Goal: Check status: Check status

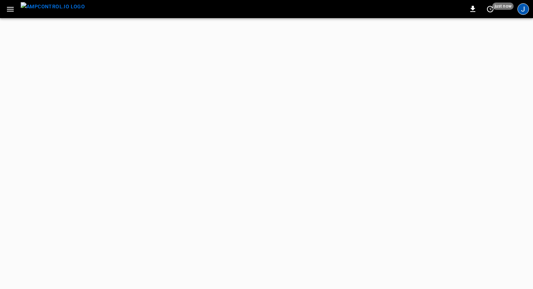
click at [526, 11] on div "J" at bounding box center [523, 9] width 12 height 12
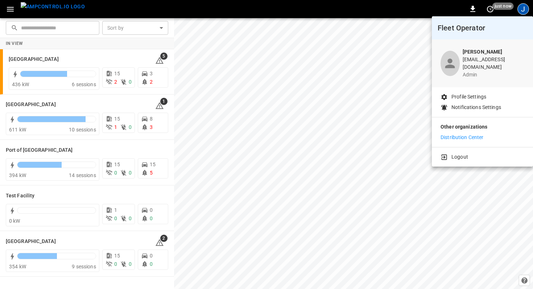
click at [456, 153] on p "Logout" at bounding box center [459, 157] width 17 height 8
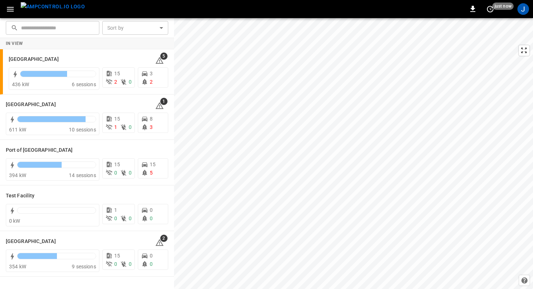
click at [528, 11] on div "J" at bounding box center [523, 9] width 14 height 14
click at [526, 11] on div "J" at bounding box center [523, 9] width 12 height 12
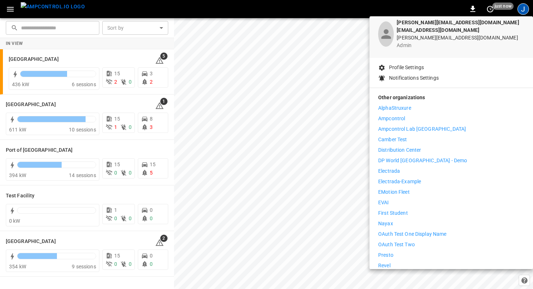
scroll to position [30, 0]
click at [413, 161] on div "AlphaStruxure Ampcontrol Ampcontrol Lab Germany Camber Test Distribution Center…" at bounding box center [451, 218] width 146 height 228
click at [392, 167] on p "Electrada" at bounding box center [389, 171] width 22 height 8
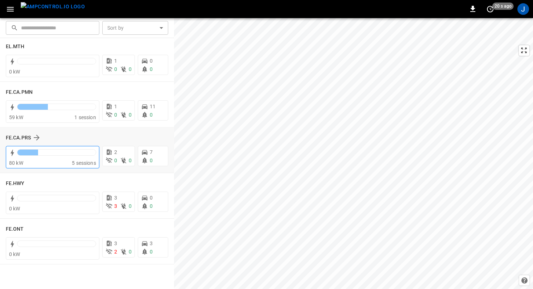
scroll to position [563, 0]
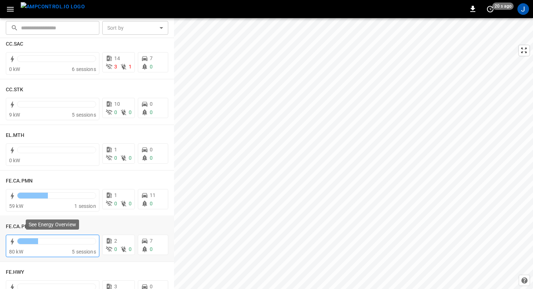
click at [74, 251] on span "5 sessions" at bounding box center [84, 252] width 24 height 6
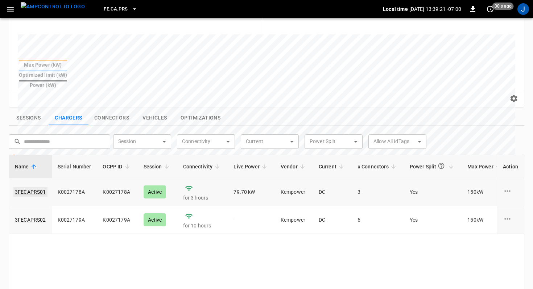
click at [39, 187] on link "3FECAPRS01" at bounding box center [30, 192] width 34 height 10
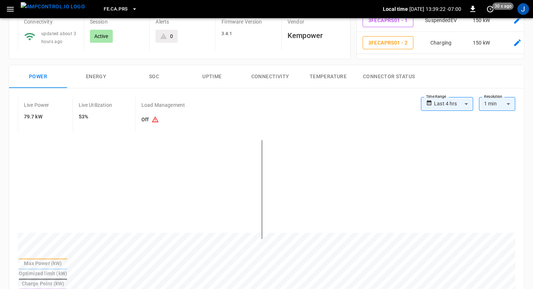
scroll to position [222, 0]
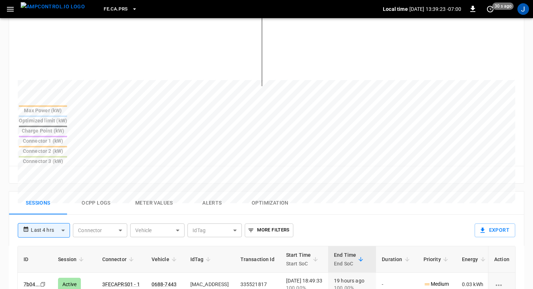
click at [191, 192] on button "Alerts" at bounding box center [212, 203] width 58 height 23
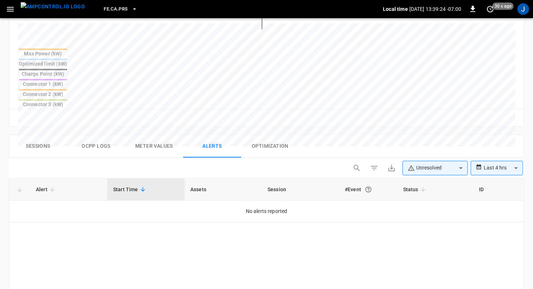
scroll to position [286, 0]
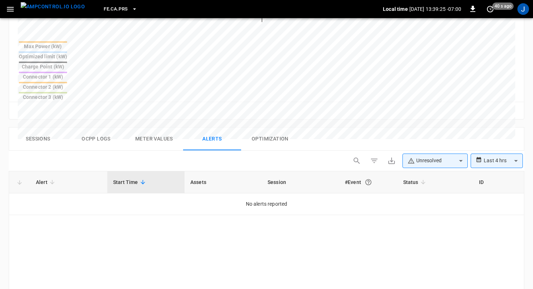
click at [435, 116] on body "**********" at bounding box center [266, 60] width 533 height 693
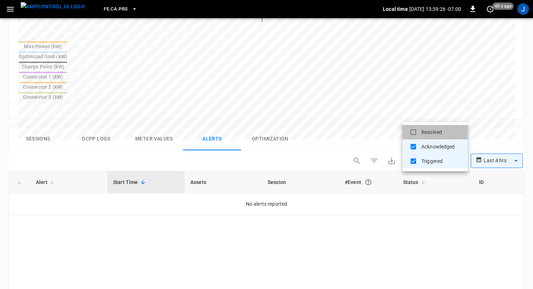
click at [428, 131] on li "Resolved" at bounding box center [434, 132] width 65 height 14
type input "**********"
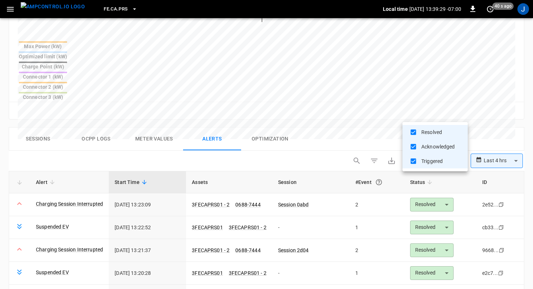
click at [353, 91] on div at bounding box center [266, 144] width 533 height 289
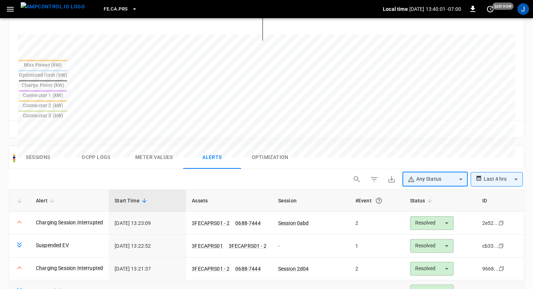
scroll to position [217, 0]
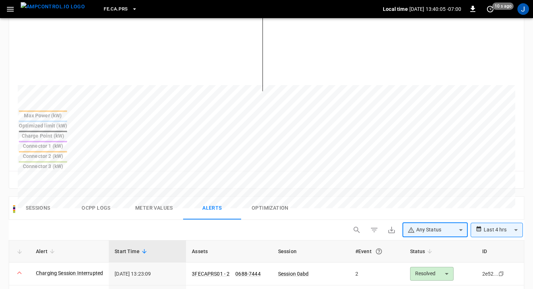
click at [86, 197] on button "Ocpp logs" at bounding box center [96, 208] width 58 height 23
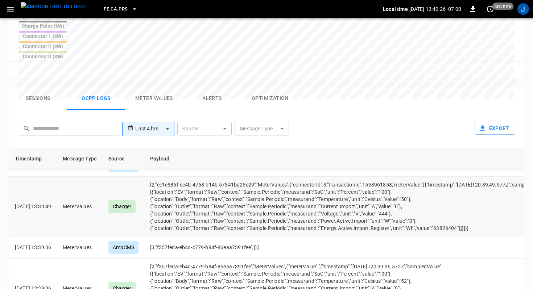
scroll to position [0, 0]
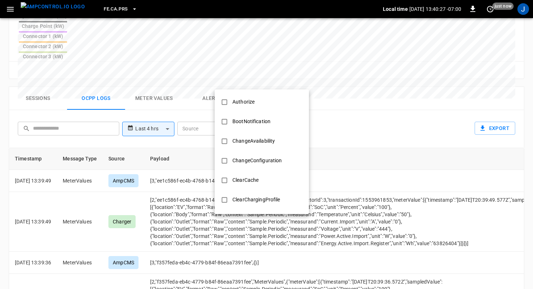
click at [259, 85] on body "**********" at bounding box center [266, 26] width 533 height 705
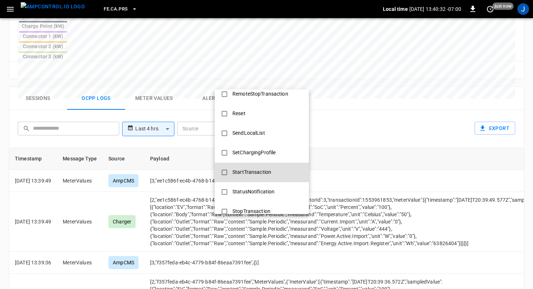
scroll to position [291, 0]
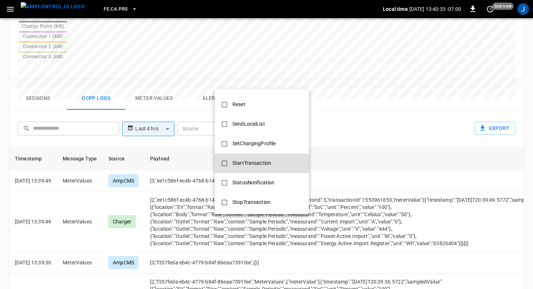
type input "**********"
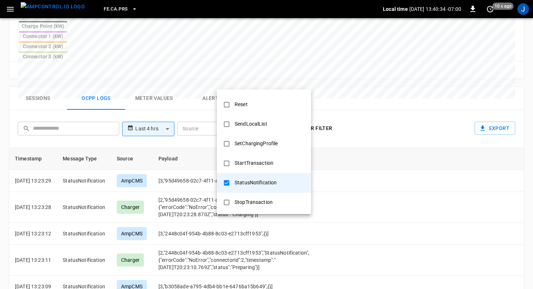
click at [367, 85] on div at bounding box center [266, 144] width 533 height 289
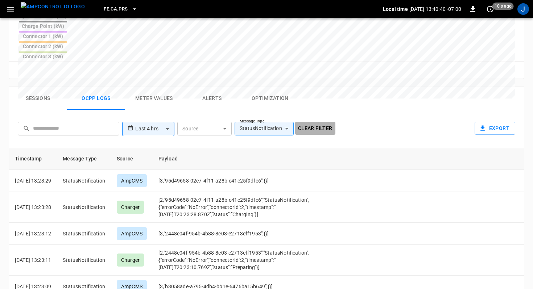
click at [323, 122] on button "Clear filter" at bounding box center [315, 128] width 40 height 13
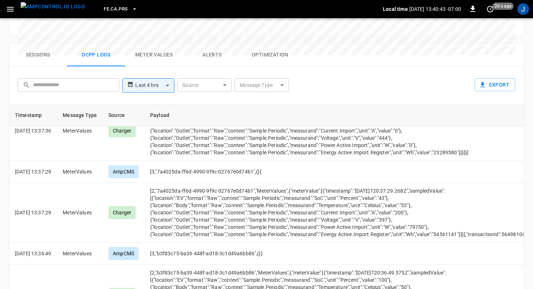
scroll to position [948, 0]
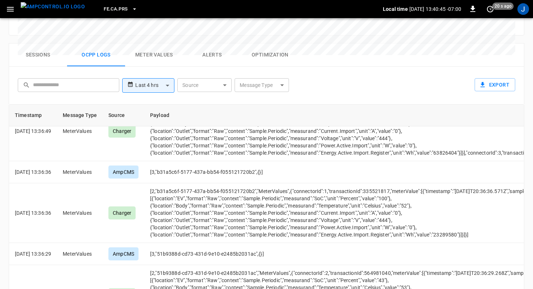
click at [513, 269] on div at bounding box center [266, 144] width 533 height 289
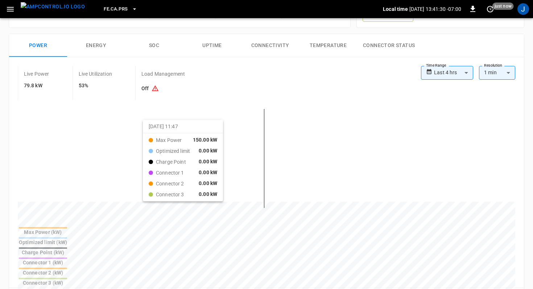
scroll to position [98, 0]
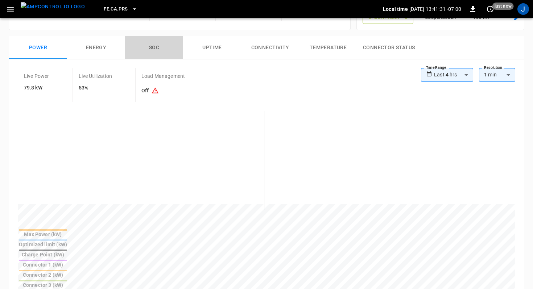
click at [149, 48] on button "SOC" at bounding box center [154, 47] width 58 height 23
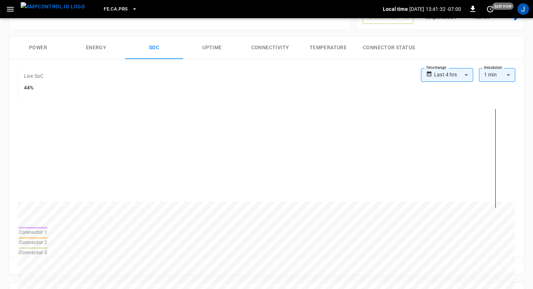
scroll to position [555, 0]
click at [458, 75] on body "**********" at bounding box center [266, 238] width 533 height 672
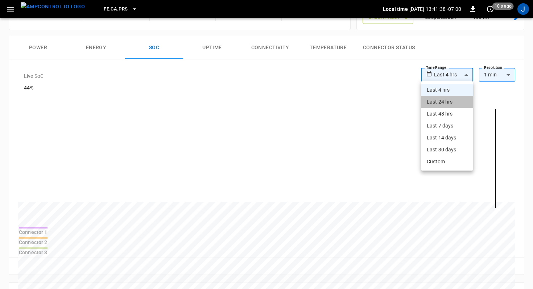
click at [452, 101] on li "Last 24 hrs" at bounding box center [447, 102] width 52 height 12
type input "**********"
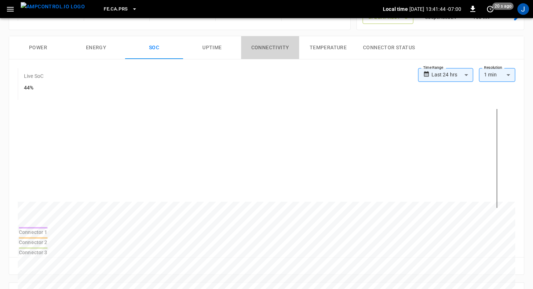
click at [272, 48] on button "Connectivity" at bounding box center [270, 47] width 58 height 23
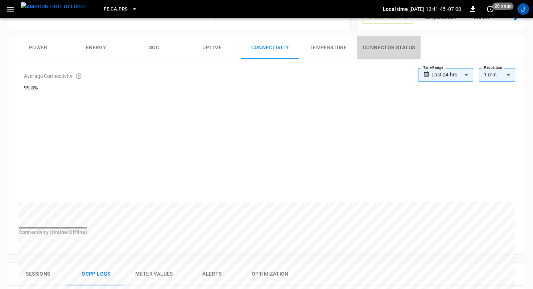
click at [380, 47] on button "Connector Status" at bounding box center [388, 47] width 63 height 23
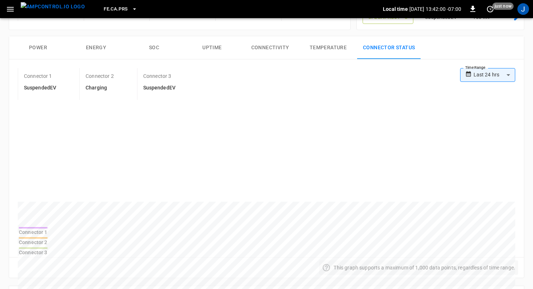
click at [47, 239] on div "Connector 2" at bounding box center [33, 242] width 29 height 7
click at [47, 229] on div at bounding box center [33, 227] width 29 height 1
drag, startPoint x: 301, startPoint y: 167, endPoint x: 415, endPoint y: 152, distance: 114.7
click at [504, 113] on div at bounding box center [266, 164] width 497 height 123
click at [490, 13] on icon "set refresh interval" at bounding box center [490, 9] width 9 height 9
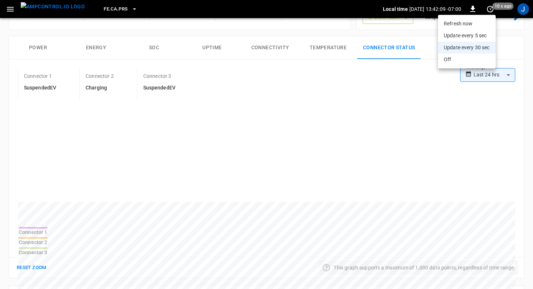
drag, startPoint x: 484, startPoint y: 26, endPoint x: 476, endPoint y: 60, distance: 34.7
click at [476, 60] on ul "Refresh now Update every 5 sec Update every 30 sec Off" at bounding box center [467, 42] width 58 height 54
click at [476, 60] on li "Off" at bounding box center [467, 60] width 58 height 12
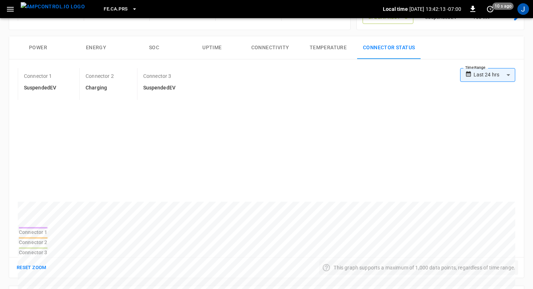
click at [48, 237] on th "Connector 2" at bounding box center [32, 241] width 29 height 9
click at [47, 234] on div "Connector 1" at bounding box center [33, 232] width 29 height 7
drag, startPoint x: 333, startPoint y: 149, endPoint x: 365, endPoint y: 151, distance: 32.3
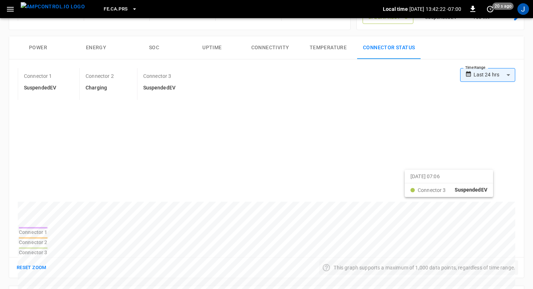
drag, startPoint x: 136, startPoint y: 180, endPoint x: 408, endPoint y: 177, distance: 272.1
click at [47, 236] on div "Connector 1" at bounding box center [33, 232] width 29 height 7
click at [47, 237] on div at bounding box center [33, 237] width 29 height 1
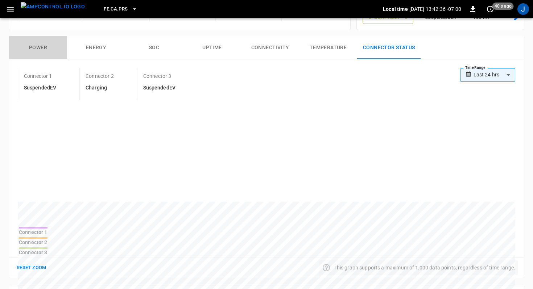
click at [41, 48] on button "Power" at bounding box center [38, 47] width 58 height 23
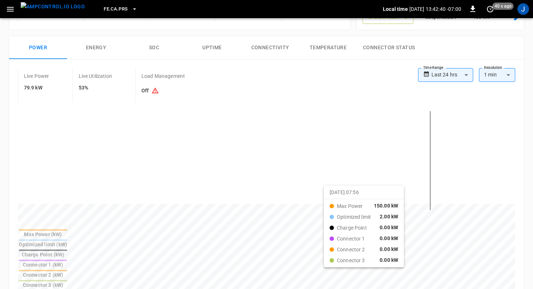
drag, startPoint x: 294, startPoint y: 192, endPoint x: 340, endPoint y: 190, distance: 45.7
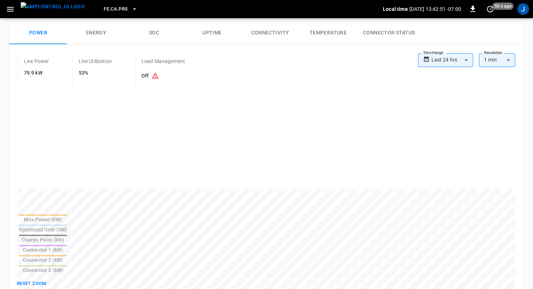
scroll to position [110, 0]
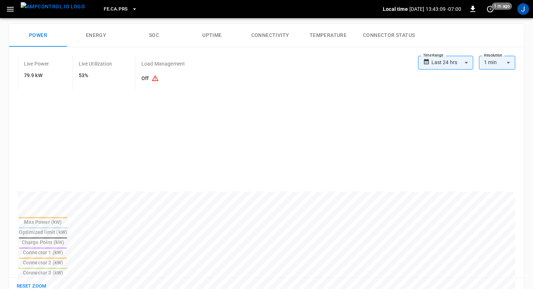
click at [156, 31] on button "SOC" at bounding box center [154, 35] width 58 height 23
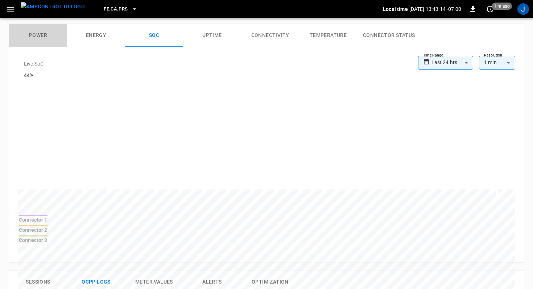
click at [43, 34] on button "Power" at bounding box center [38, 35] width 58 height 23
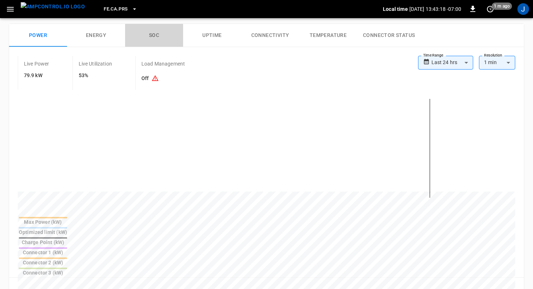
click at [147, 33] on button "SOC" at bounding box center [154, 35] width 58 height 23
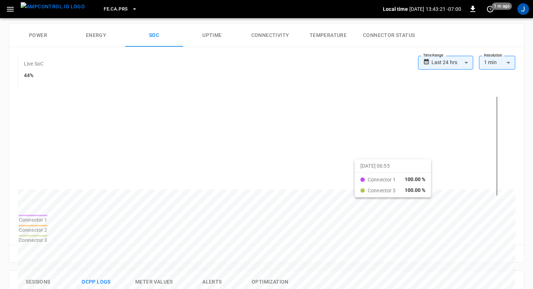
drag, startPoint x: 347, startPoint y: 162, endPoint x: 363, endPoint y: 165, distance: 15.6
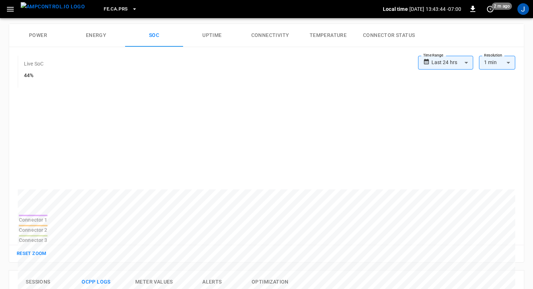
click at [455, 63] on body "**********" at bounding box center [266, 226] width 533 height 672
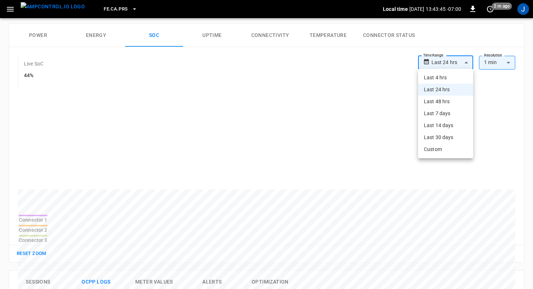
drag, startPoint x: 448, startPoint y: 95, endPoint x: 446, endPoint y: 101, distance: 6.1
click at [446, 101] on ul "Last 4 hrs Last 24 hrs Last 48 hrs Last 7 days Last 14 days Last 30 days Custom" at bounding box center [445, 114] width 55 height 90
click at [446, 101] on li "Last 48 hrs" at bounding box center [445, 102] width 55 height 12
type input "**********"
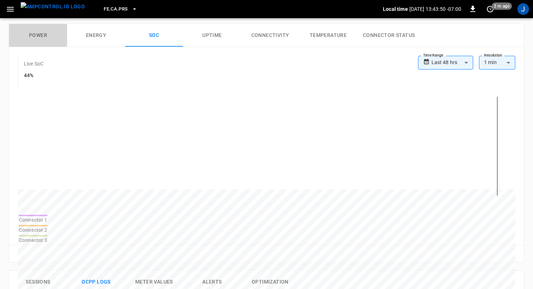
click at [26, 41] on button "Power" at bounding box center [38, 35] width 58 height 23
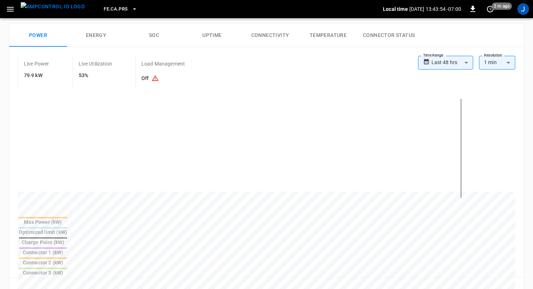
click at [458, 63] on body "**********" at bounding box center [266, 242] width 533 height 705
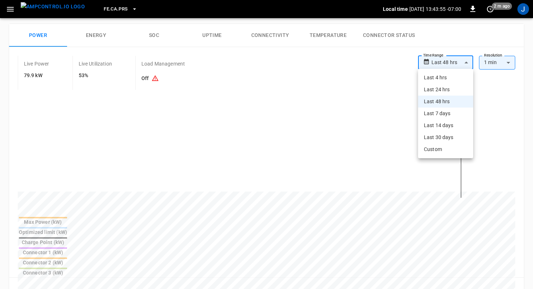
click at [444, 113] on li "Last 7 days" at bounding box center [445, 114] width 55 height 12
type input "**********"
type input "***"
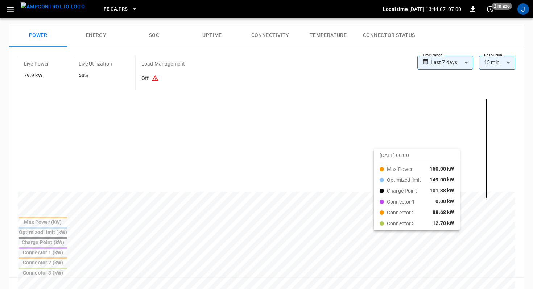
drag, startPoint x: 203, startPoint y: 153, endPoint x: 404, endPoint y: 153, distance: 201.5
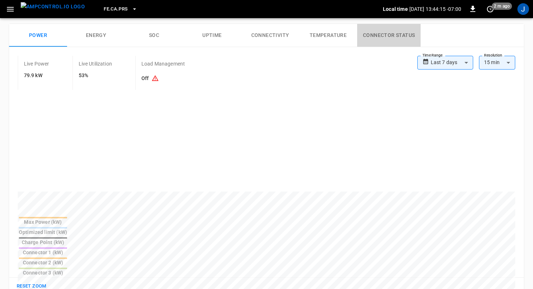
click at [363, 36] on button "Connector Status" at bounding box center [388, 35] width 63 height 23
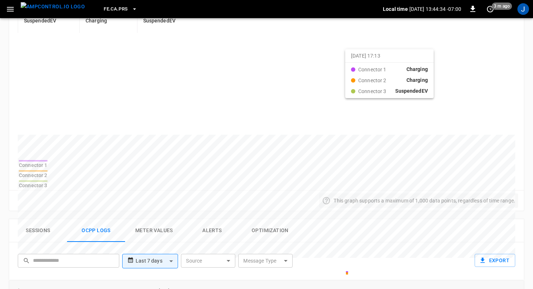
scroll to position [174, 0]
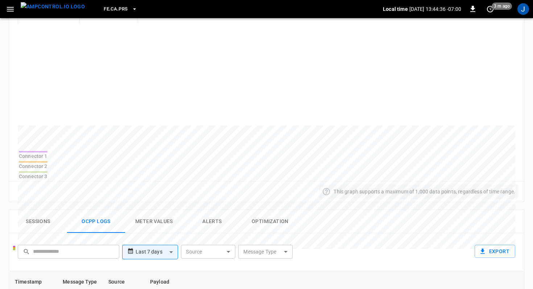
click at [112, 12] on span "FE.CA.PRS" at bounding box center [116, 9] width 24 height 8
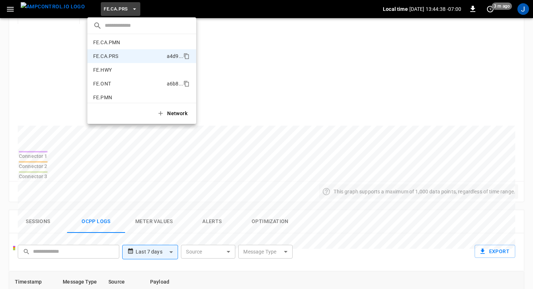
scroll to position [261, 0]
click at [313, 204] on div at bounding box center [266, 144] width 533 height 289
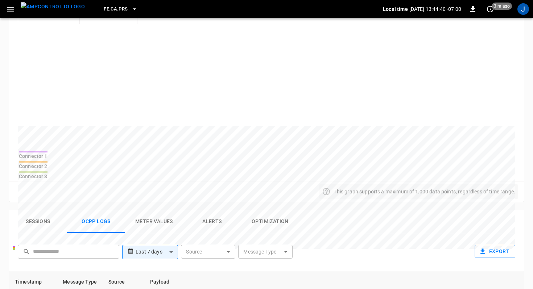
click at [46, 9] on img "menu" at bounding box center [53, 6] width 64 height 9
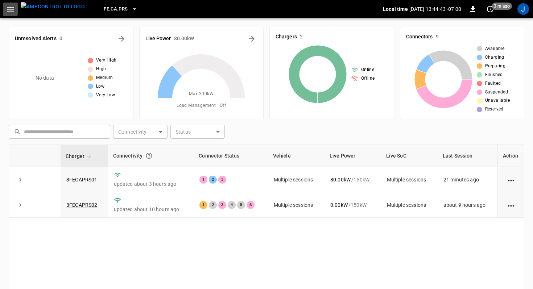
click at [11, 11] on icon "button" at bounding box center [10, 9] width 7 height 5
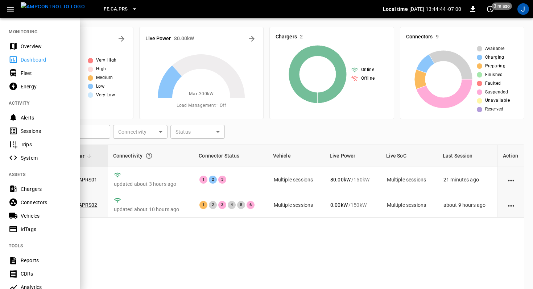
click at [28, 47] on div "Overview" at bounding box center [46, 46] width 50 height 7
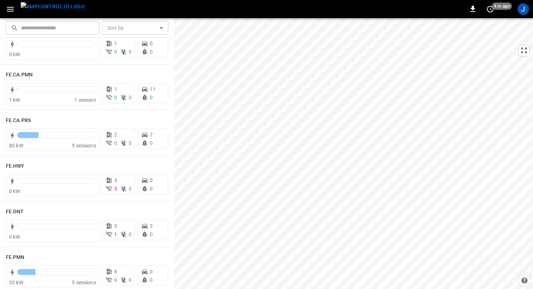
scroll to position [669, 0]
click at [13, 6] on icon "button" at bounding box center [10, 9] width 9 height 9
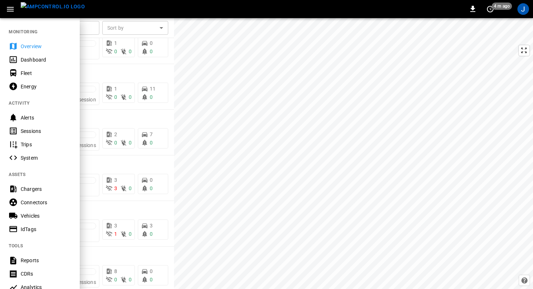
click at [21, 62] on div "Dashboard" at bounding box center [46, 59] width 50 height 7
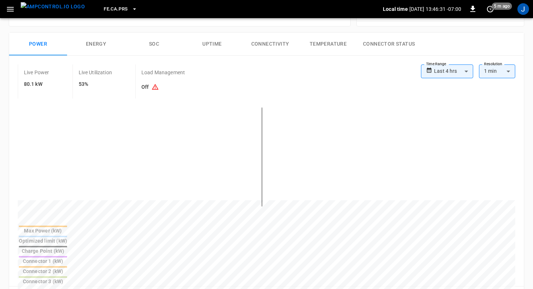
scroll to position [134, 0]
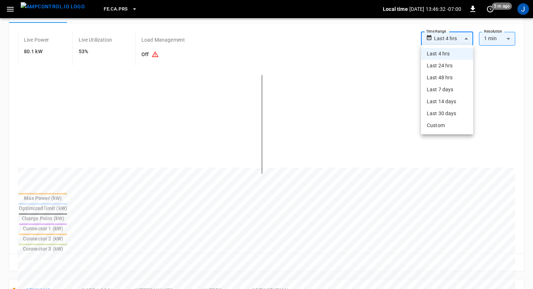
click at [449, 38] on body "**********" at bounding box center [266, 215] width 533 height 698
click at [444, 66] on li "Last 24 hrs" at bounding box center [447, 66] width 52 height 12
type input "**********"
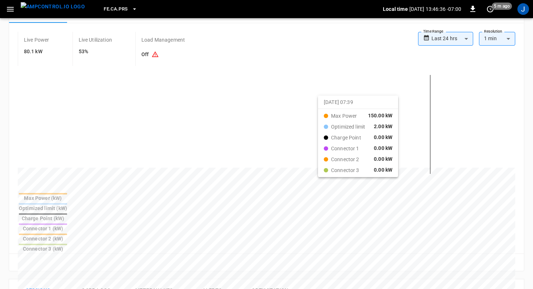
drag, startPoint x: 284, startPoint y: 101, endPoint x: 327, endPoint y: 101, distance: 42.4
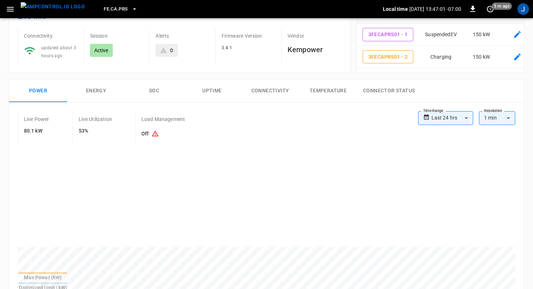
scroll to position [56, 0]
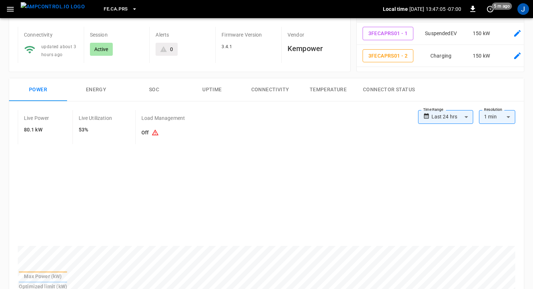
click at [153, 90] on button "SOC" at bounding box center [154, 89] width 58 height 23
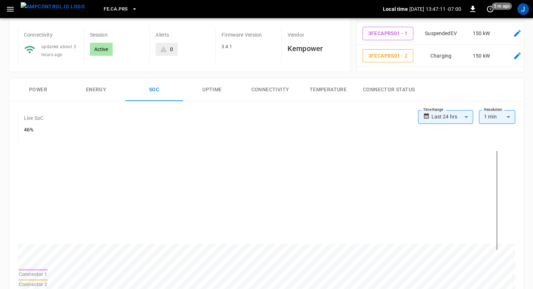
click at [45, 92] on button "Power" at bounding box center [38, 89] width 58 height 23
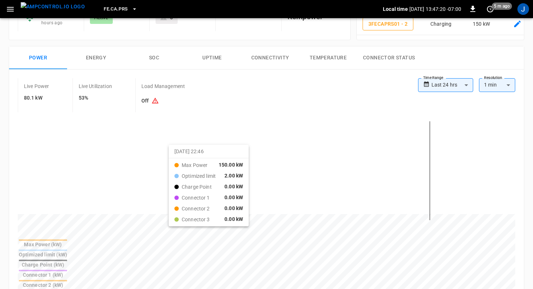
scroll to position [88, 0]
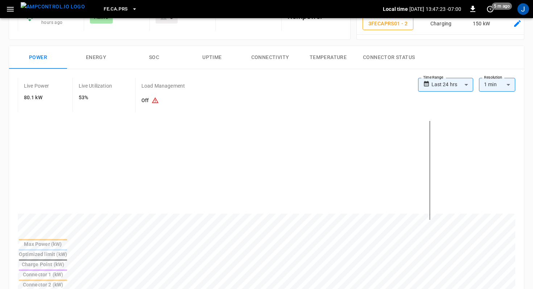
click at [93, 63] on button "Energy" at bounding box center [96, 57] width 58 height 23
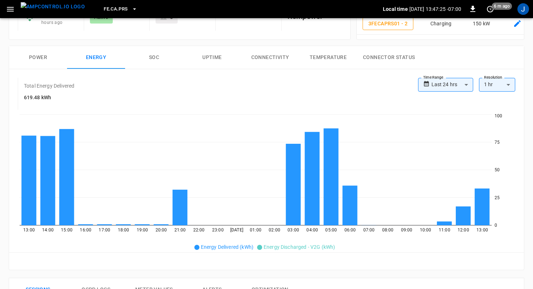
click at [146, 57] on button "SOC" at bounding box center [154, 57] width 58 height 23
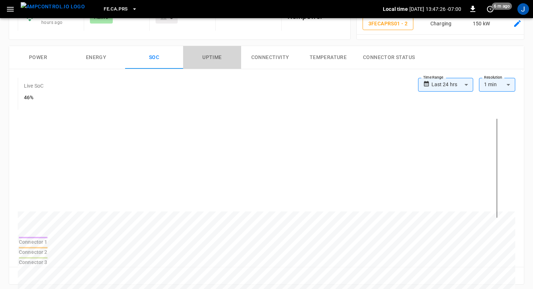
click at [203, 54] on button "Uptime" at bounding box center [212, 57] width 58 height 23
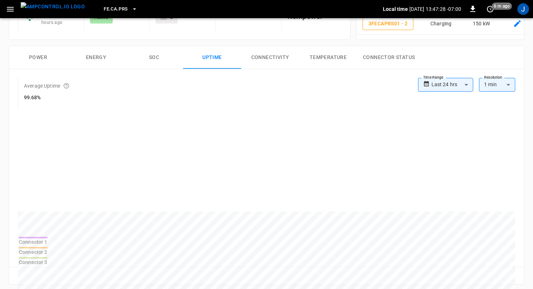
click at [265, 54] on button "Connectivity" at bounding box center [270, 57] width 58 height 23
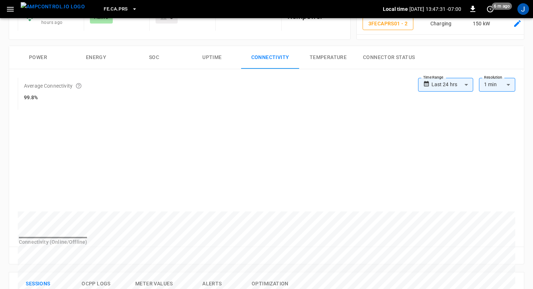
click at [347, 58] on button "Temperature" at bounding box center [328, 57] width 58 height 23
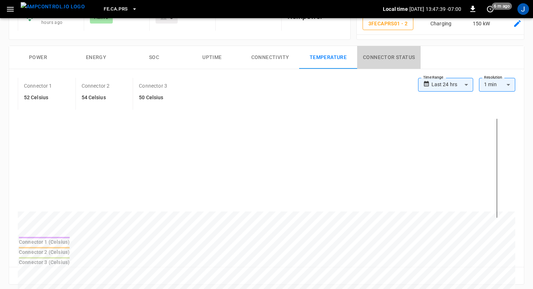
click at [382, 58] on button "Connector Status" at bounding box center [388, 57] width 63 height 23
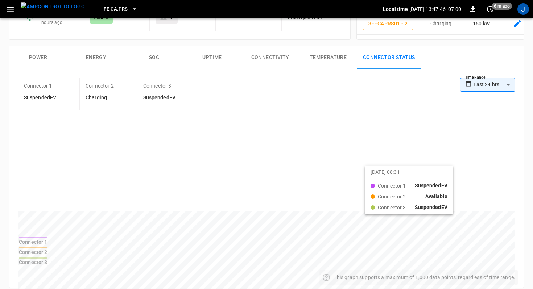
drag, startPoint x: 329, startPoint y: 171, endPoint x: 375, endPoint y: 171, distance: 45.7
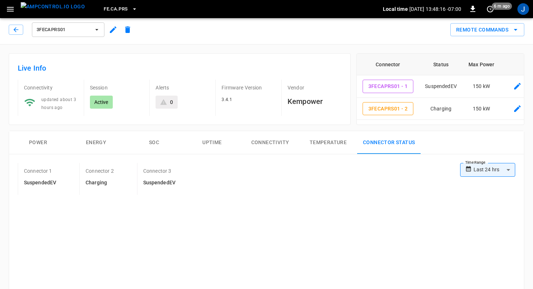
scroll to position [0, 0]
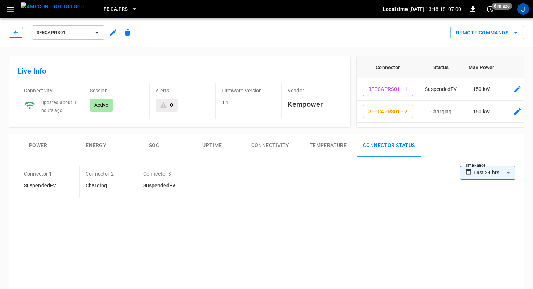
click at [10, 30] on button "button" at bounding box center [16, 33] width 14 height 10
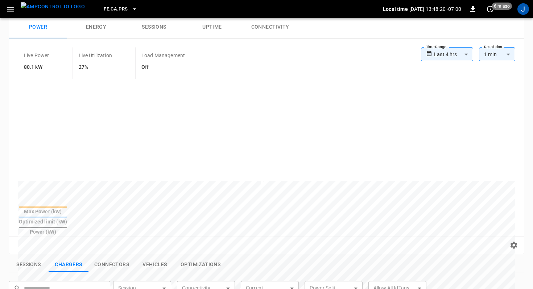
scroll to position [45, 0]
click at [53, 9] on img "menu" at bounding box center [53, 6] width 64 height 9
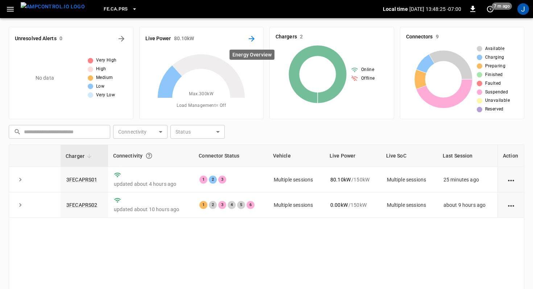
click at [249, 40] on icon "Energy Overview" at bounding box center [251, 38] width 9 height 9
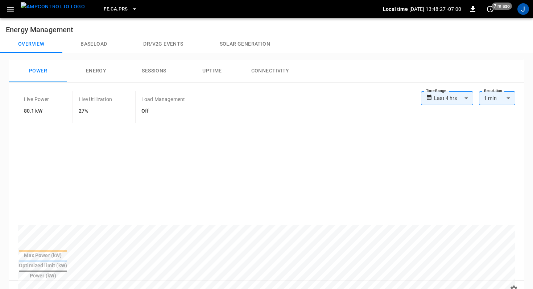
click at [93, 78] on button "Energy" at bounding box center [96, 70] width 58 height 23
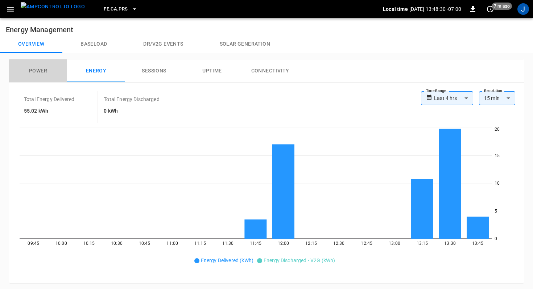
click at [42, 66] on button "Power" at bounding box center [38, 70] width 58 height 23
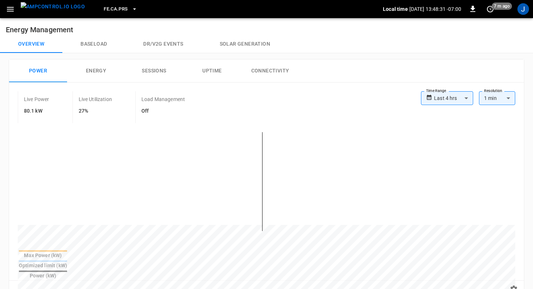
click at [46, 10] on img "menu" at bounding box center [53, 6] width 64 height 9
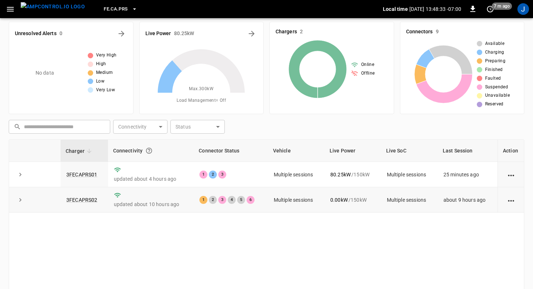
scroll to position [9, 0]
